Goal: Task Accomplishment & Management: Manage account settings

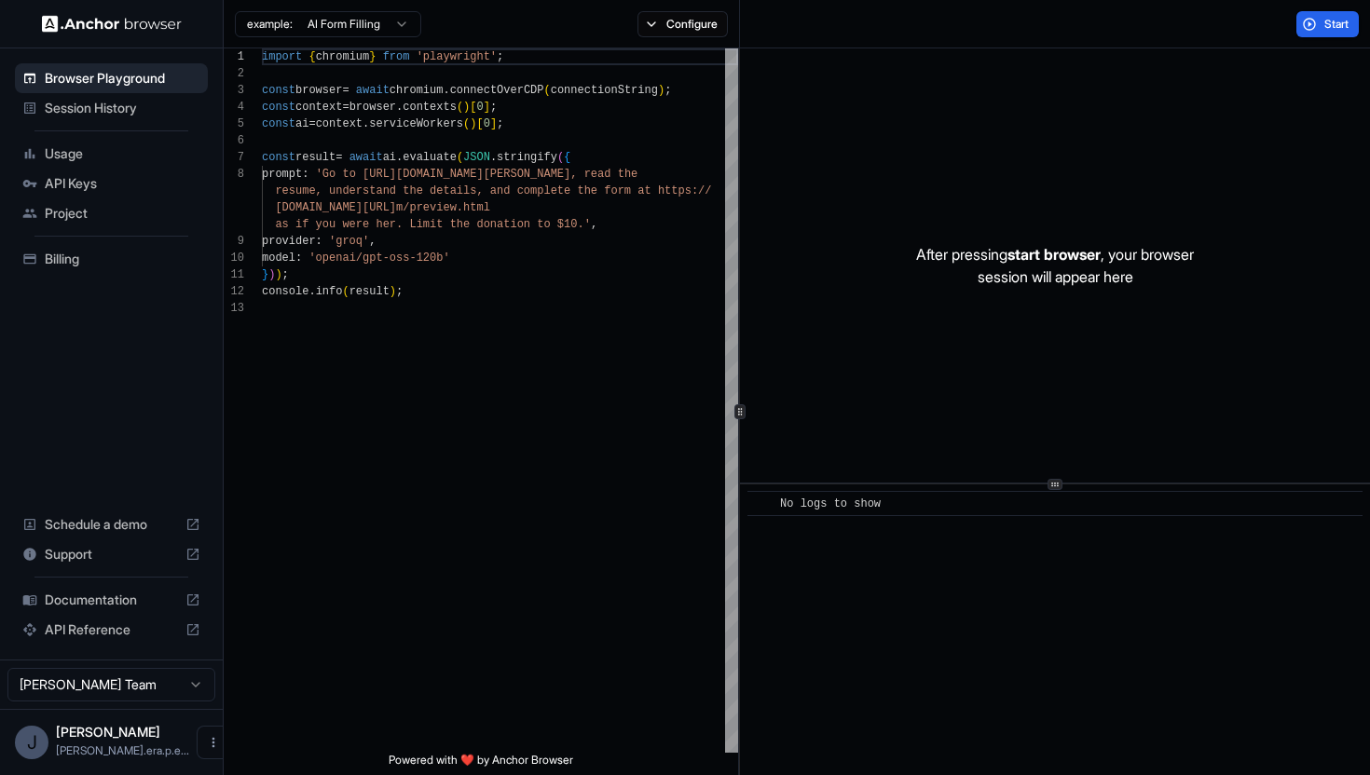
scroll to position [117, 0]
click at [97, 184] on span "API Keys" at bounding box center [123, 183] width 156 height 19
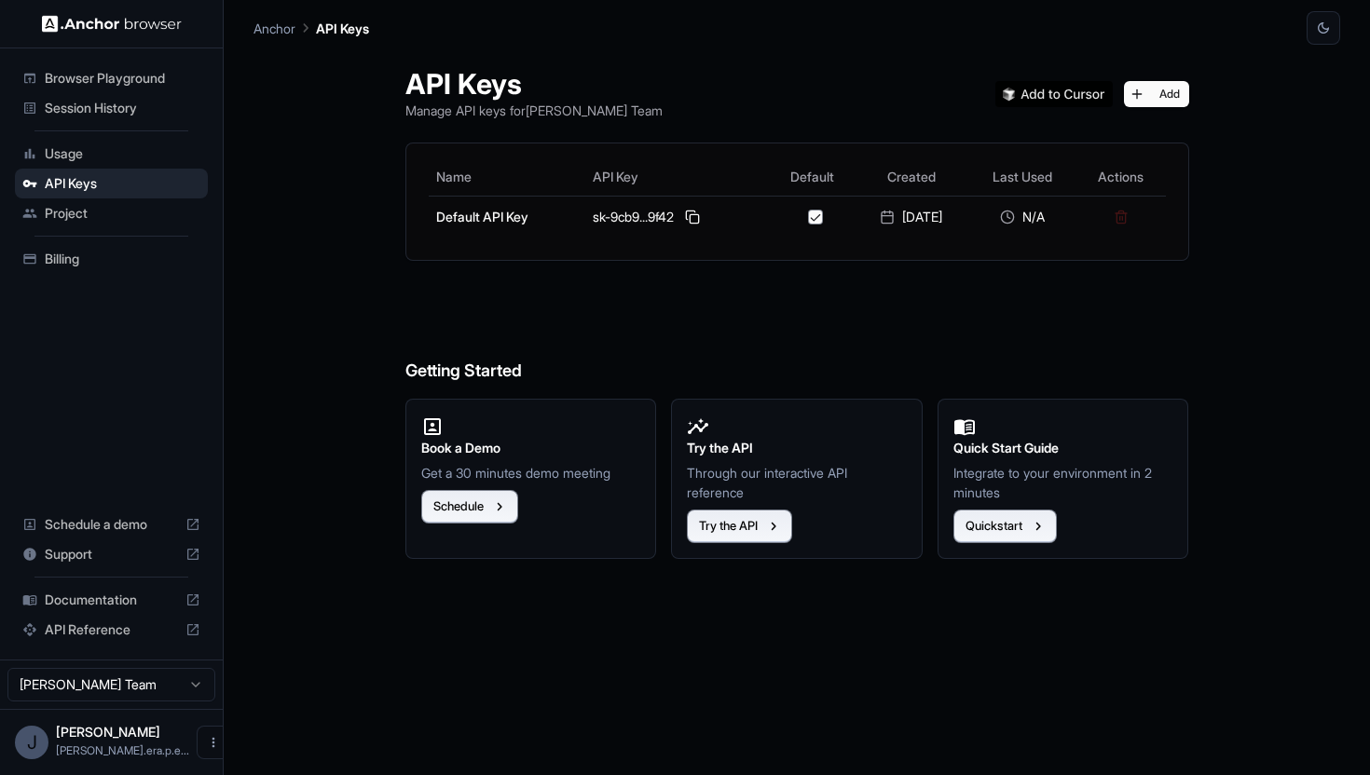
click at [100, 219] on span "Project" at bounding box center [123, 213] width 156 height 19
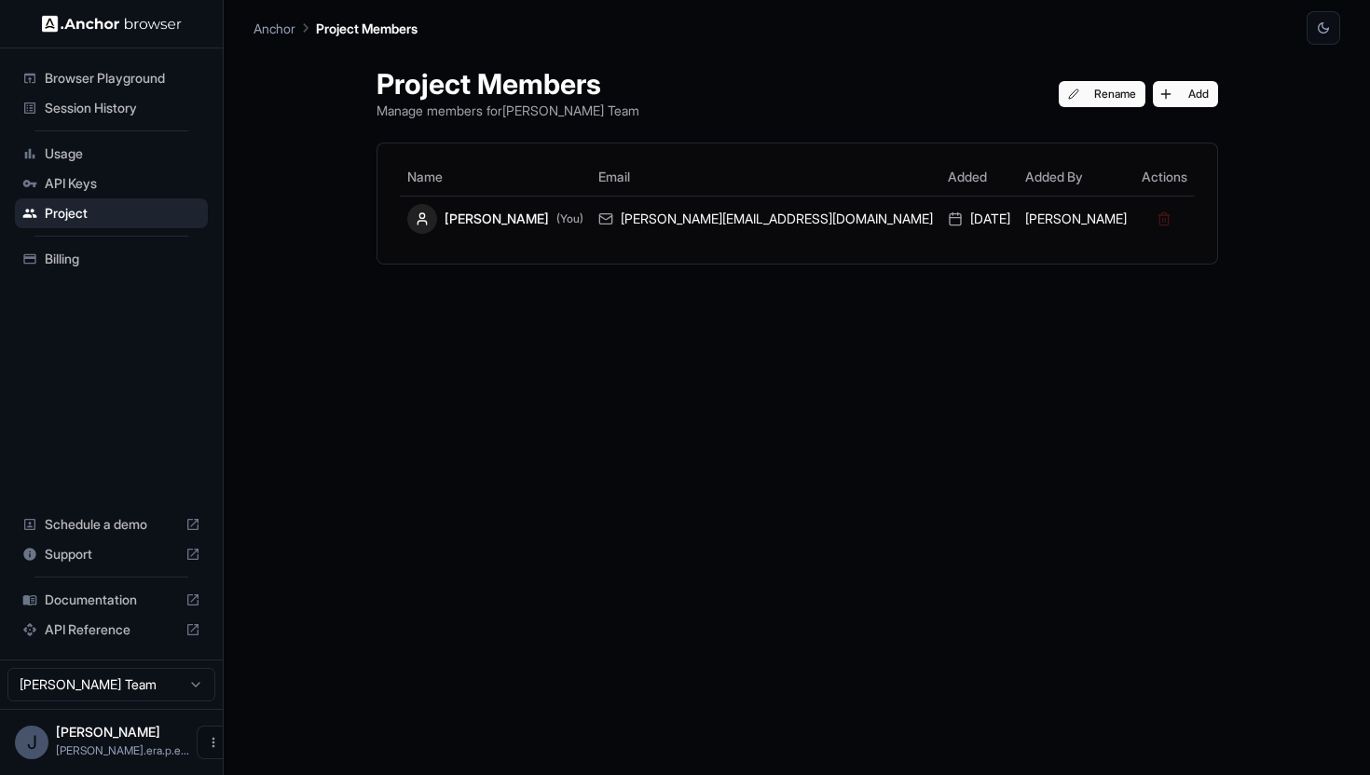
click at [92, 196] on div "API Keys" at bounding box center [111, 184] width 193 height 30
